Goal: Use online tool/utility

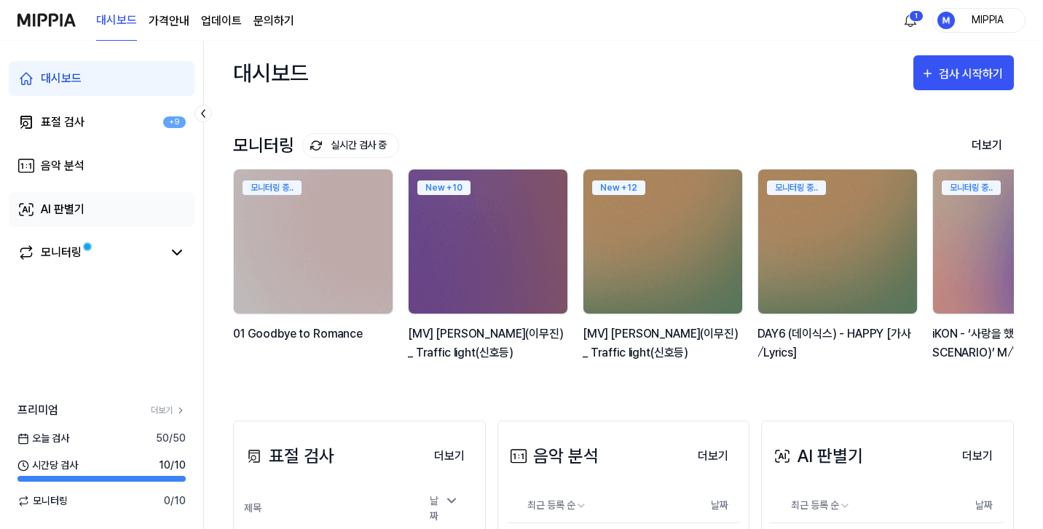
click at [125, 226] on link "AI 판별기" at bounding box center [102, 209] width 186 height 35
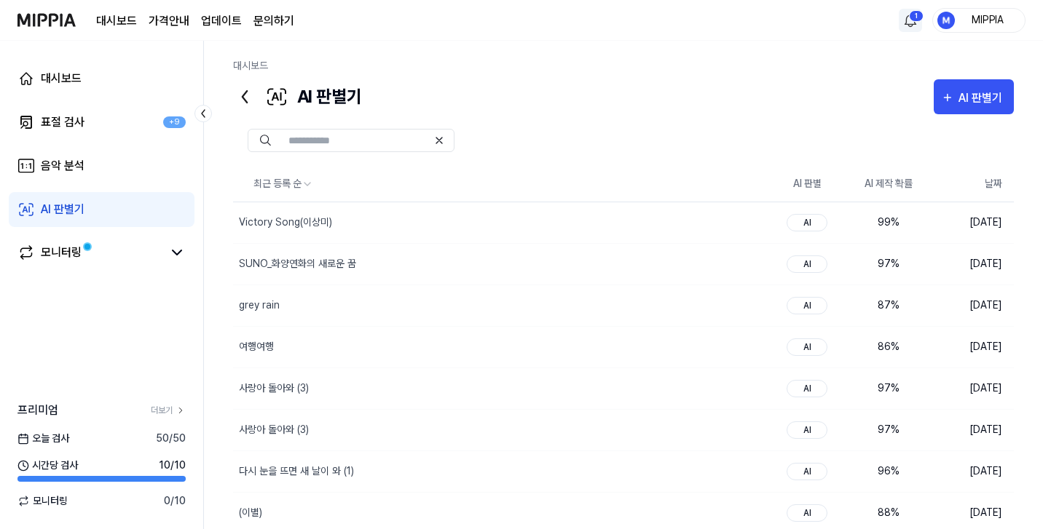
click at [914, 15] on html "대시보드 가격안내 업데이트 문의하기 1 MIPPIA 대시보드 표절 검사 +9 음악 분석 AI 판별기 모니터링 프리미엄 더보기 오늘 검사 50 …" at bounding box center [521, 264] width 1043 height 529
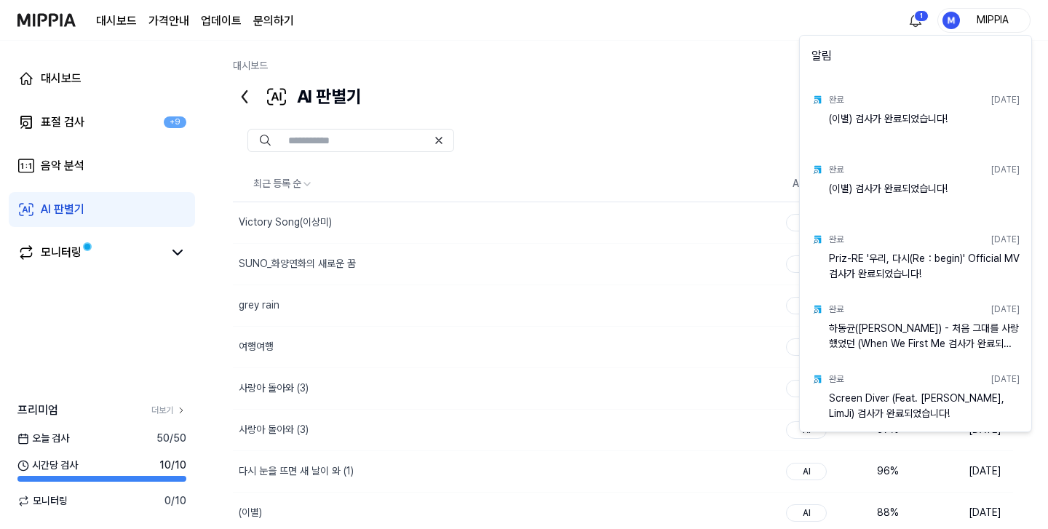
click at [912, 17] on html "대시보드 가격안내 업데이트 문의하기 1 MIPPIA 대시보드 표절 검사 +9 음악 분석 AI 판별기 모니터링 프리미엄 더보기 오늘 검사 50 …" at bounding box center [524, 264] width 1048 height 529
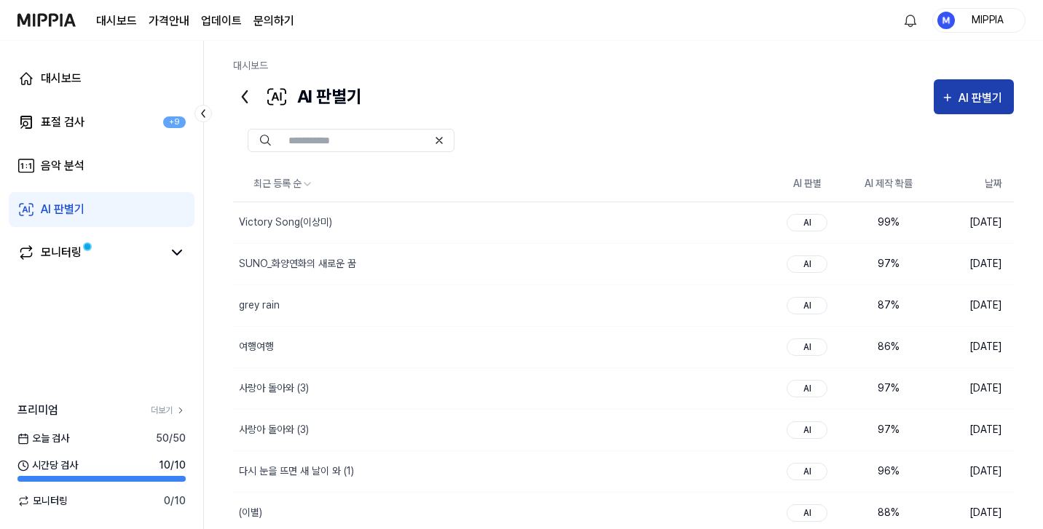
click at [966, 95] on div "AI 판별기" at bounding box center [982, 98] width 48 height 19
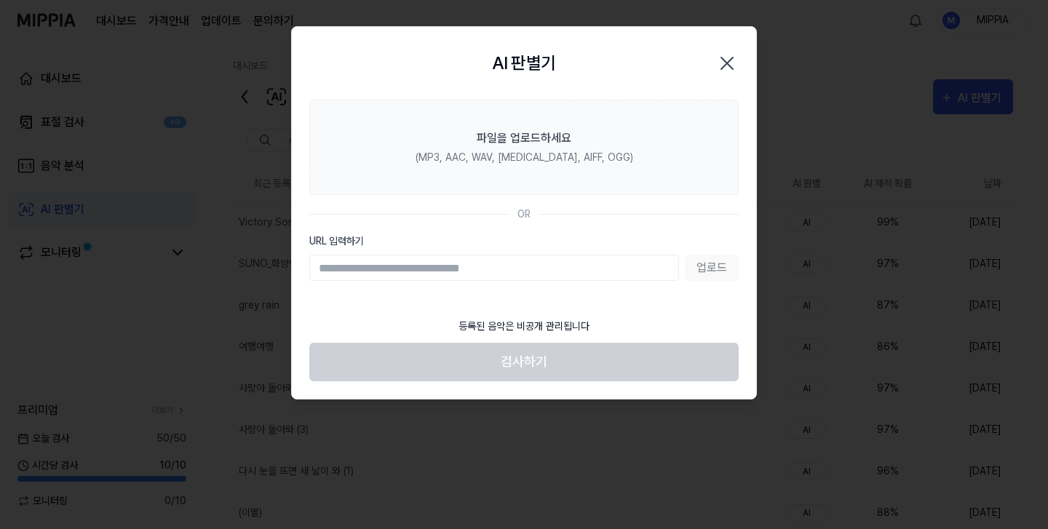
click at [581, 267] on input "URL 입력하기" at bounding box center [494, 268] width 370 height 26
click at [676, 269] on input "**********" at bounding box center [494, 268] width 370 height 26
type input "**********"
click at [705, 271] on button "업로드" at bounding box center [712, 268] width 54 height 26
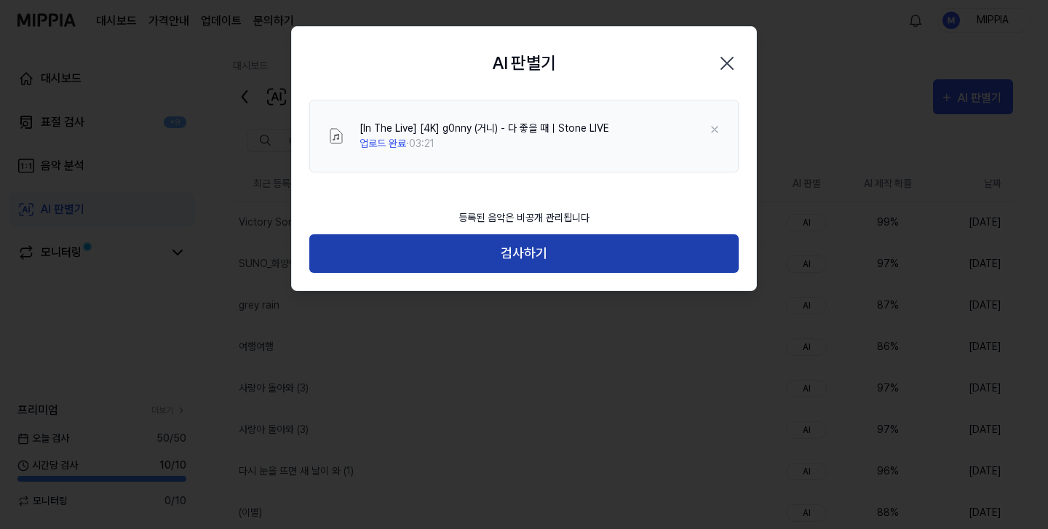
click at [529, 246] on button "검사하기" at bounding box center [524, 253] width 430 height 39
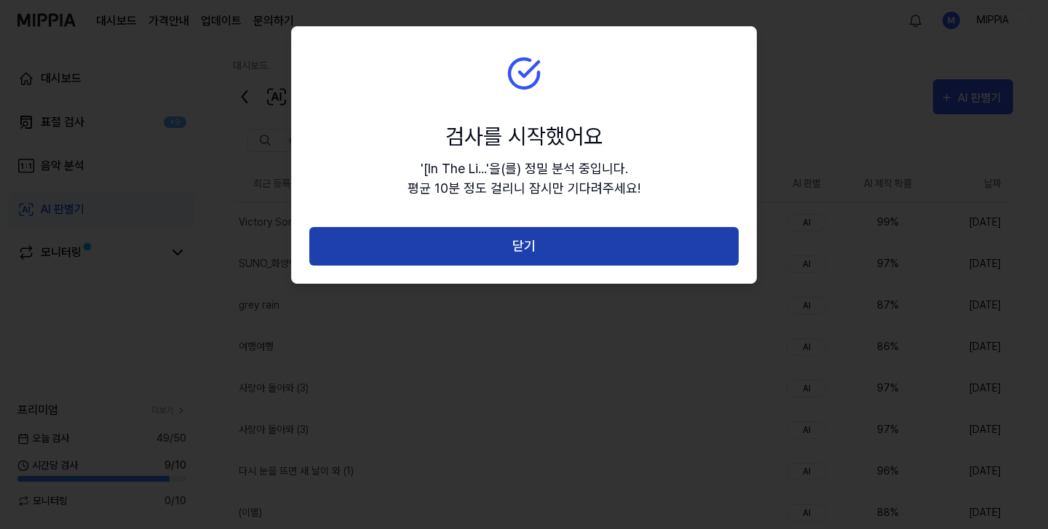
click at [532, 258] on button "닫기" at bounding box center [524, 246] width 430 height 39
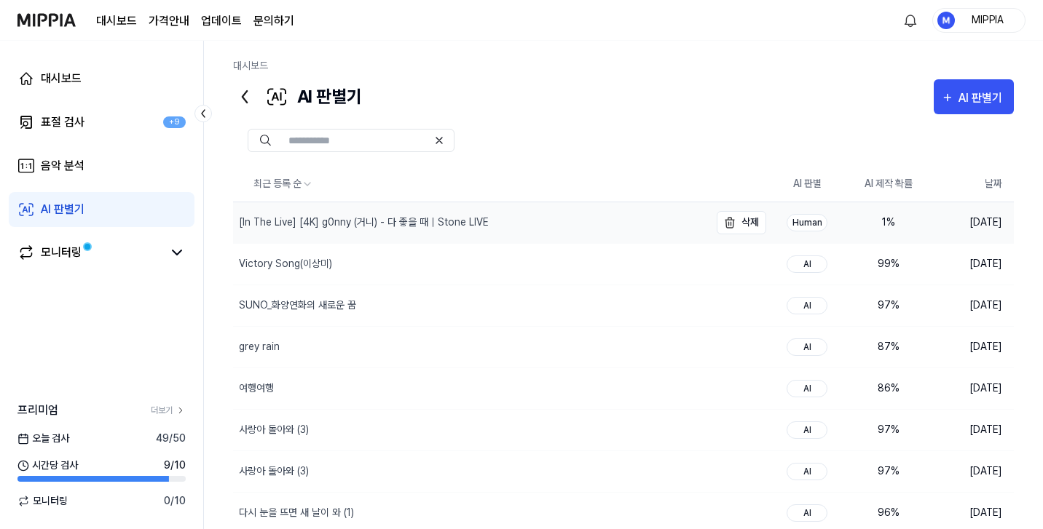
click at [467, 217] on div "[In The Live] [4K] g0nny (거니) - 다 좋을 때｜Stone LIVE" at bounding box center [364, 222] width 250 height 15
